Goal: Information Seeking & Learning: Check status

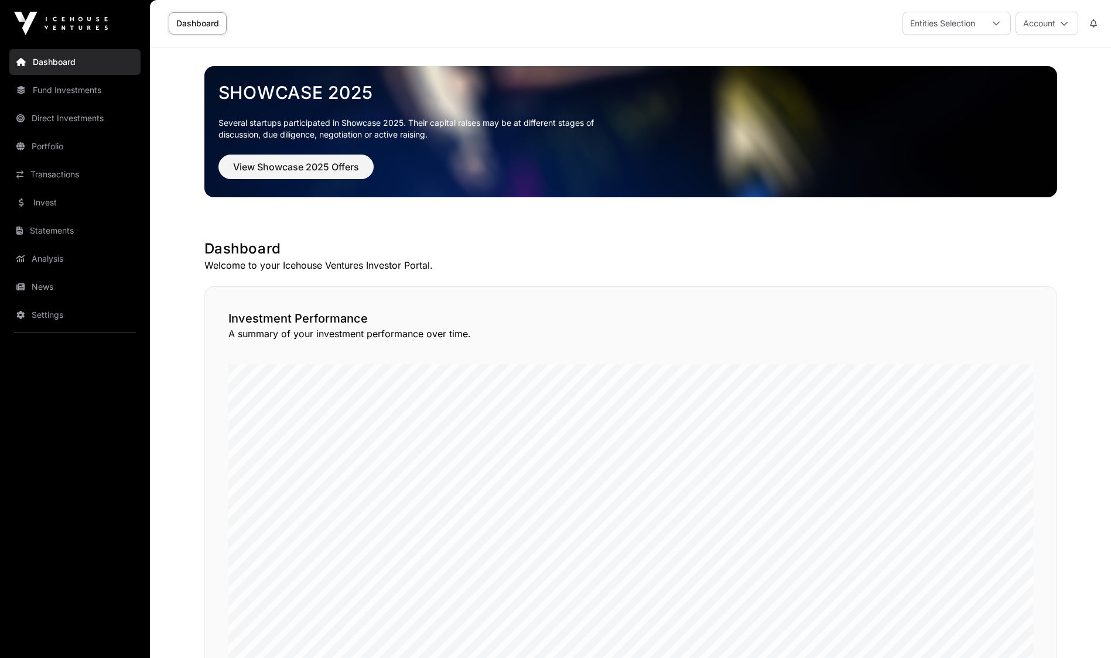
click at [47, 177] on link "Transactions" at bounding box center [74, 175] width 131 height 26
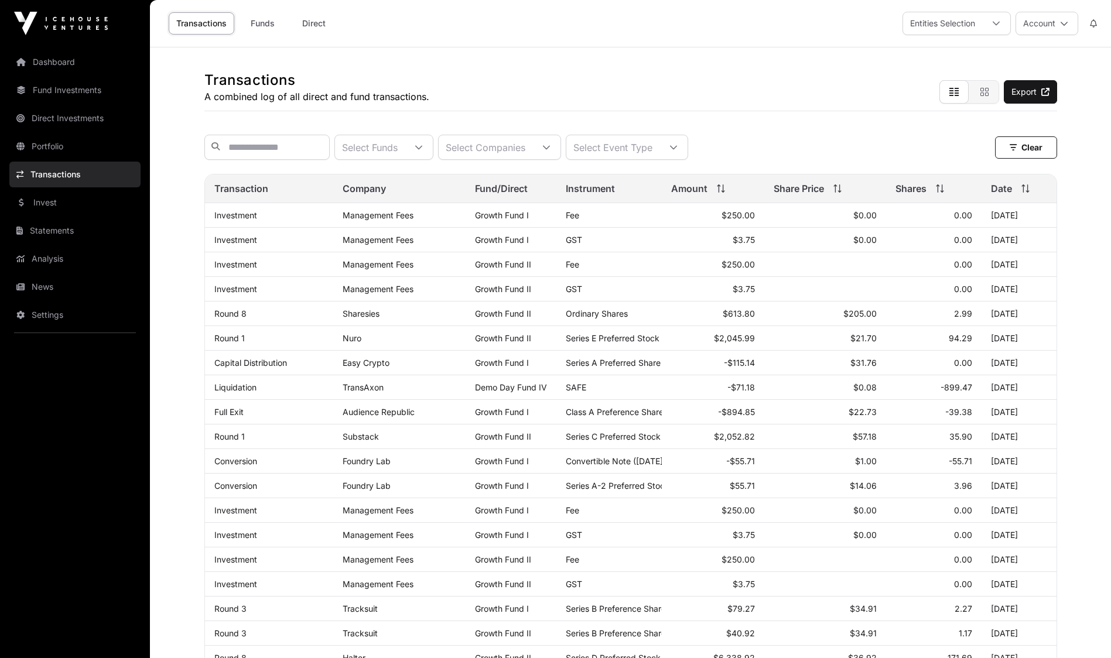
click at [433, 144] on div at bounding box center [419, 147] width 28 height 24
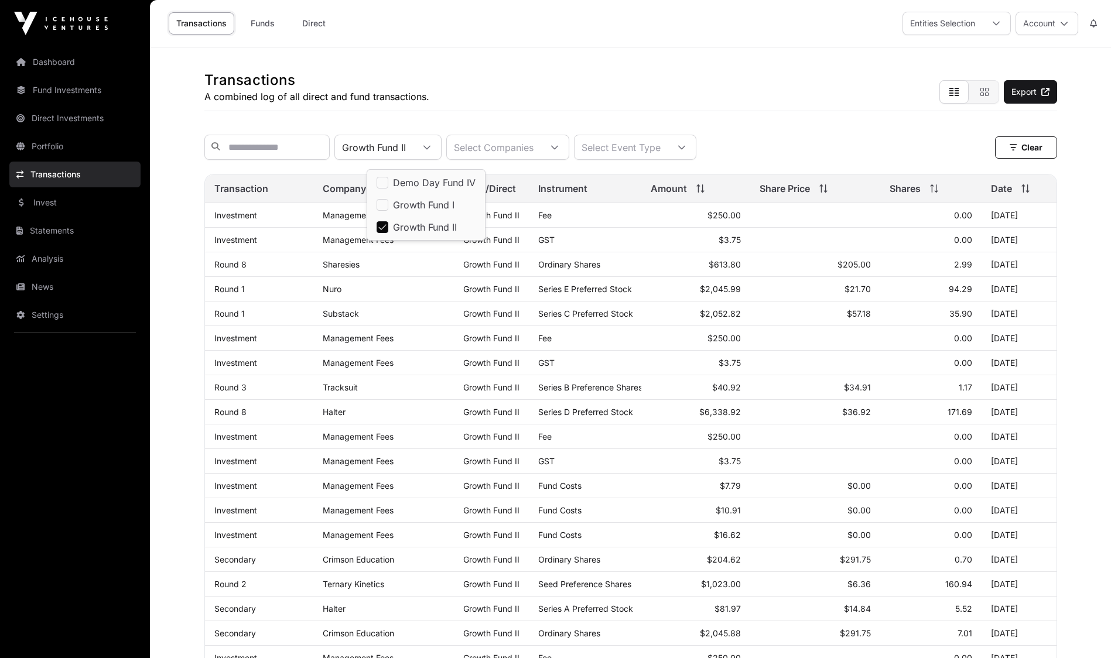
click at [157, 357] on main "Transactions A combined log of all direct and fund transactions. Export Growth …" at bounding box center [630, 561] width 961 height 1028
click at [324, 417] on link "Halter" at bounding box center [334, 412] width 23 height 10
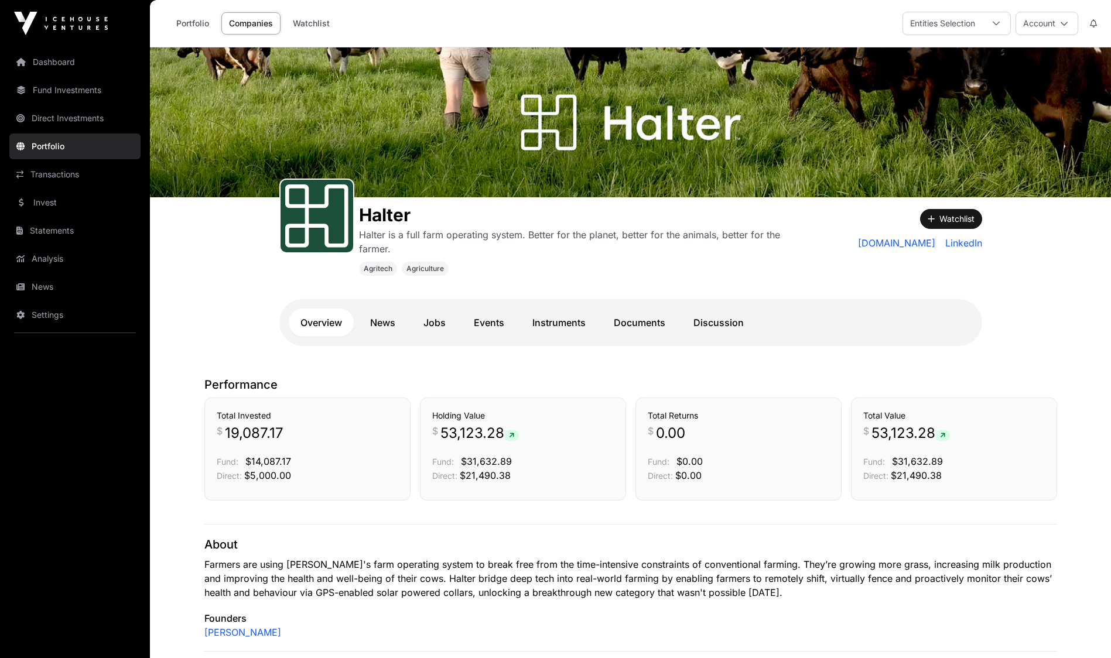
click at [555, 327] on link "Instruments" at bounding box center [558, 323] width 77 height 28
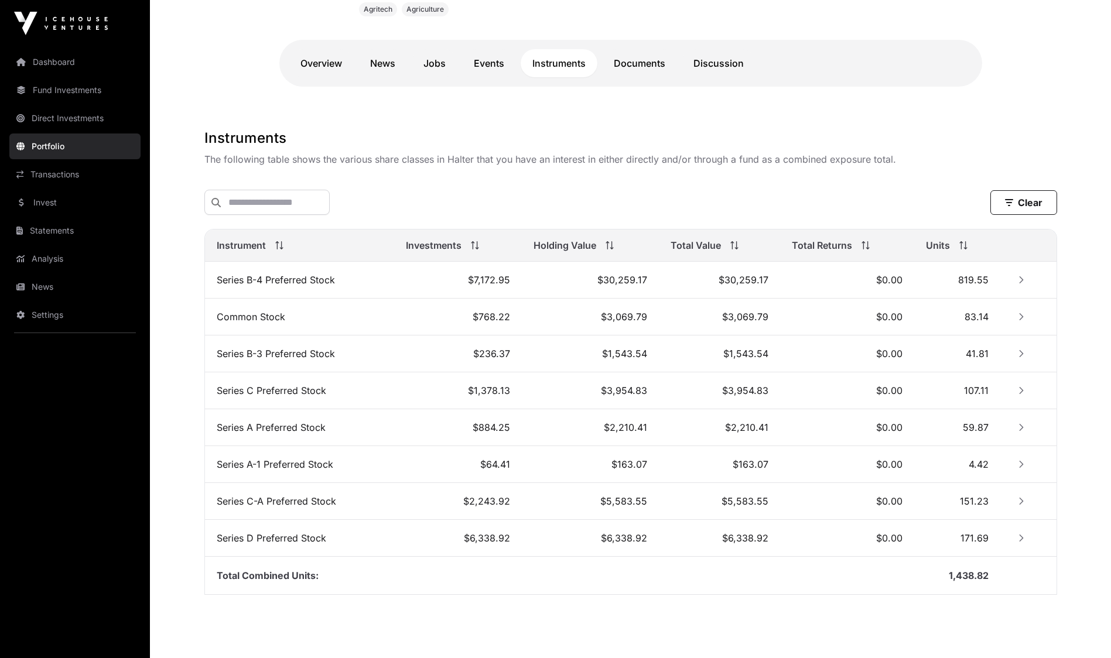
scroll to position [281, 0]
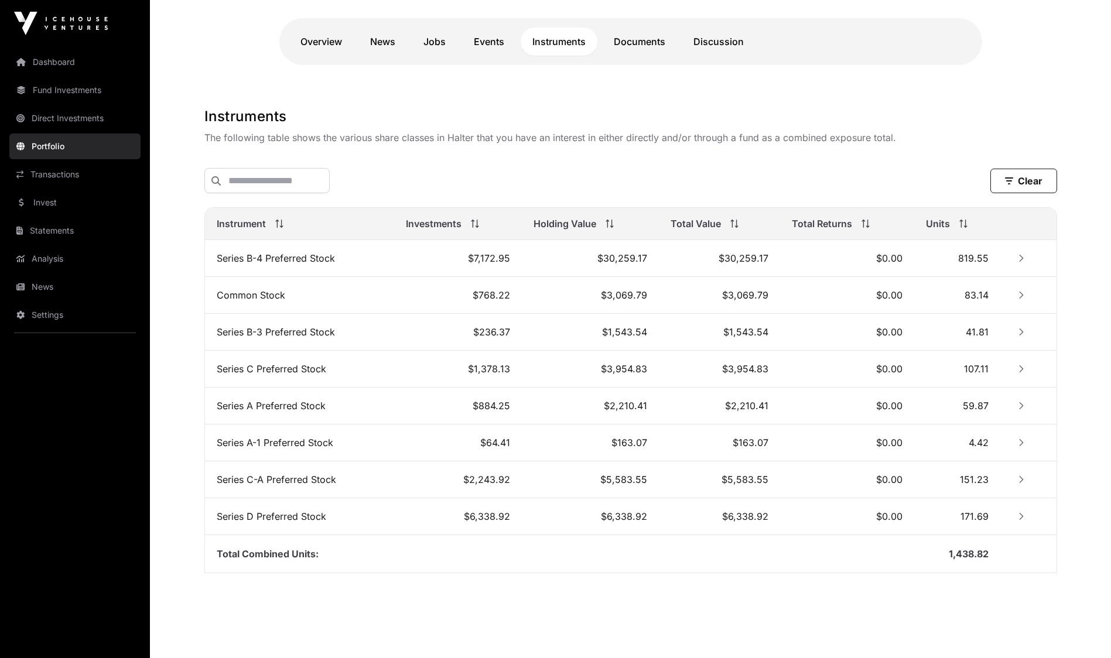
click at [87, 143] on link "Portfolio" at bounding box center [74, 146] width 131 height 26
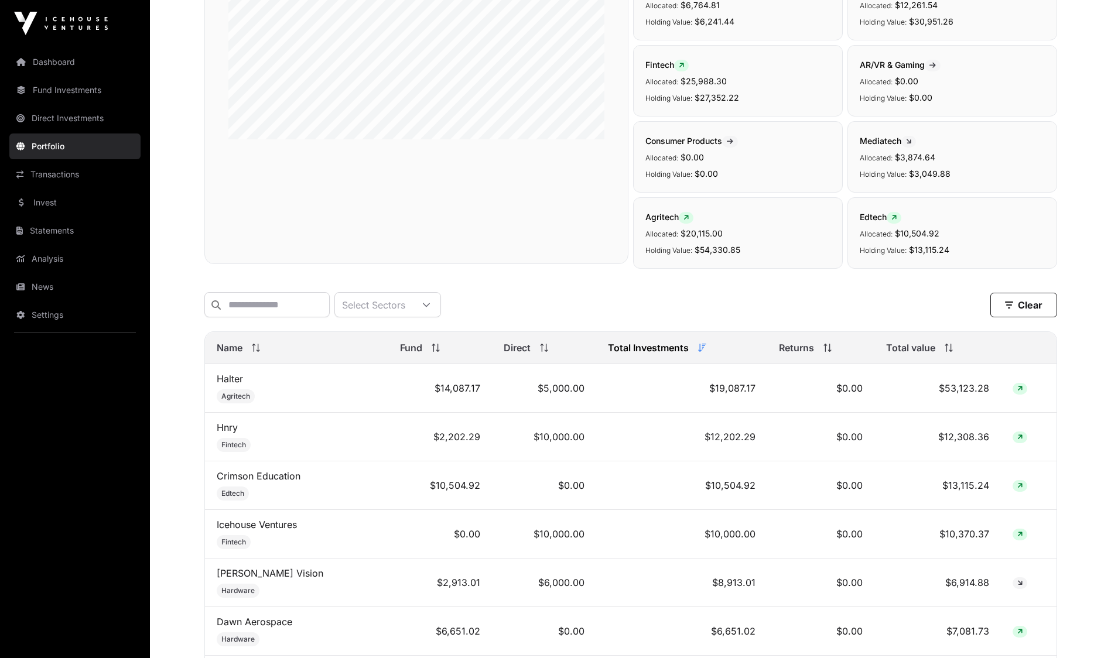
scroll to position [254, 0]
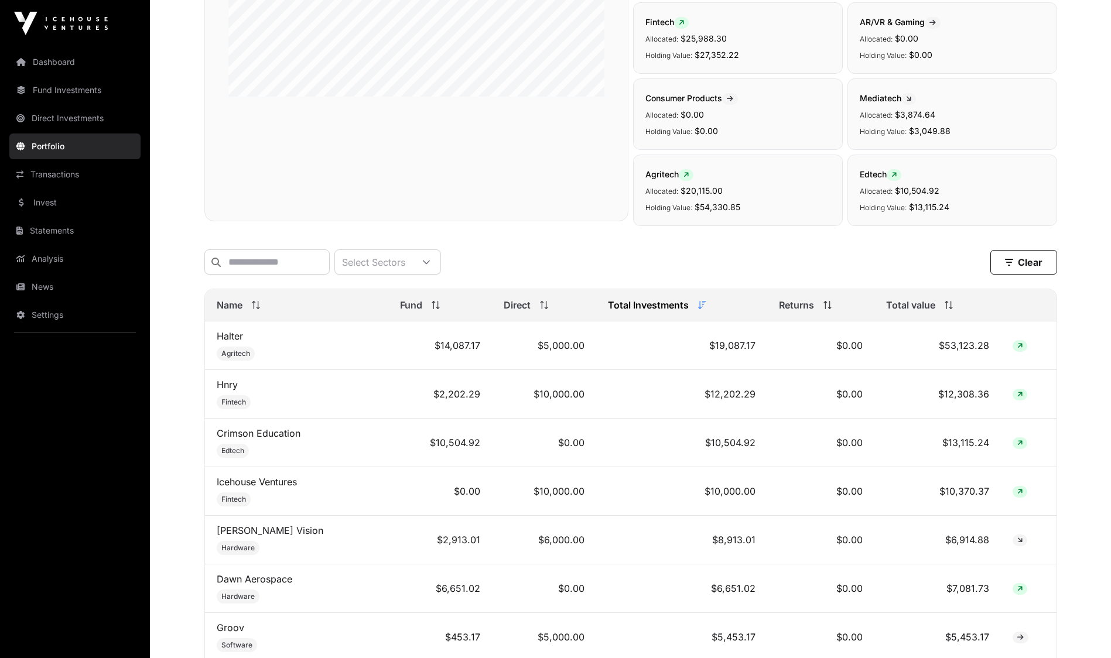
click at [933, 321] on th "Total value" at bounding box center [937, 305] width 126 height 32
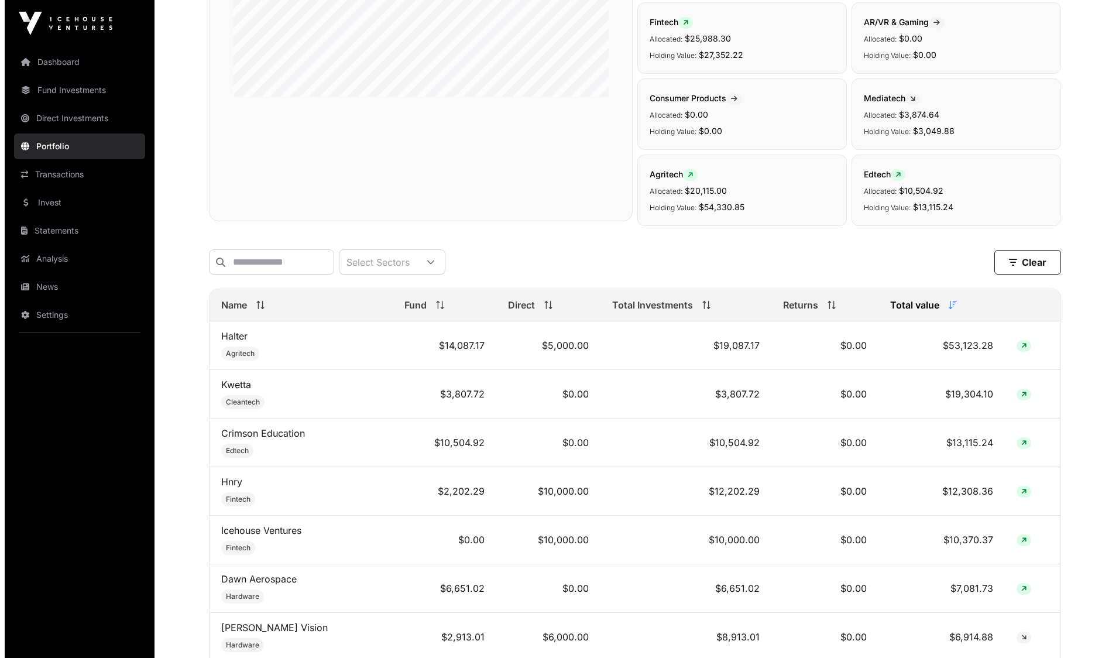
scroll to position [0, 0]
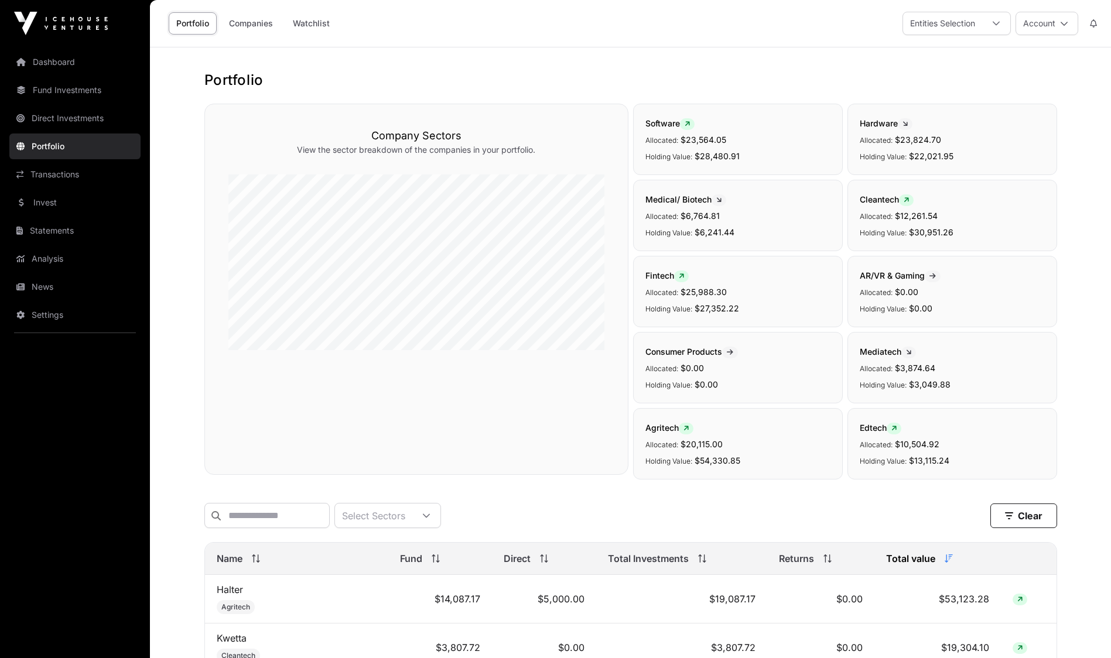
click at [1047, 28] on button "Account" at bounding box center [1046, 23] width 63 height 23
click at [957, 167] on span "Sign Out" at bounding box center [973, 173] width 33 height 12
